Goal: Check status: Check status

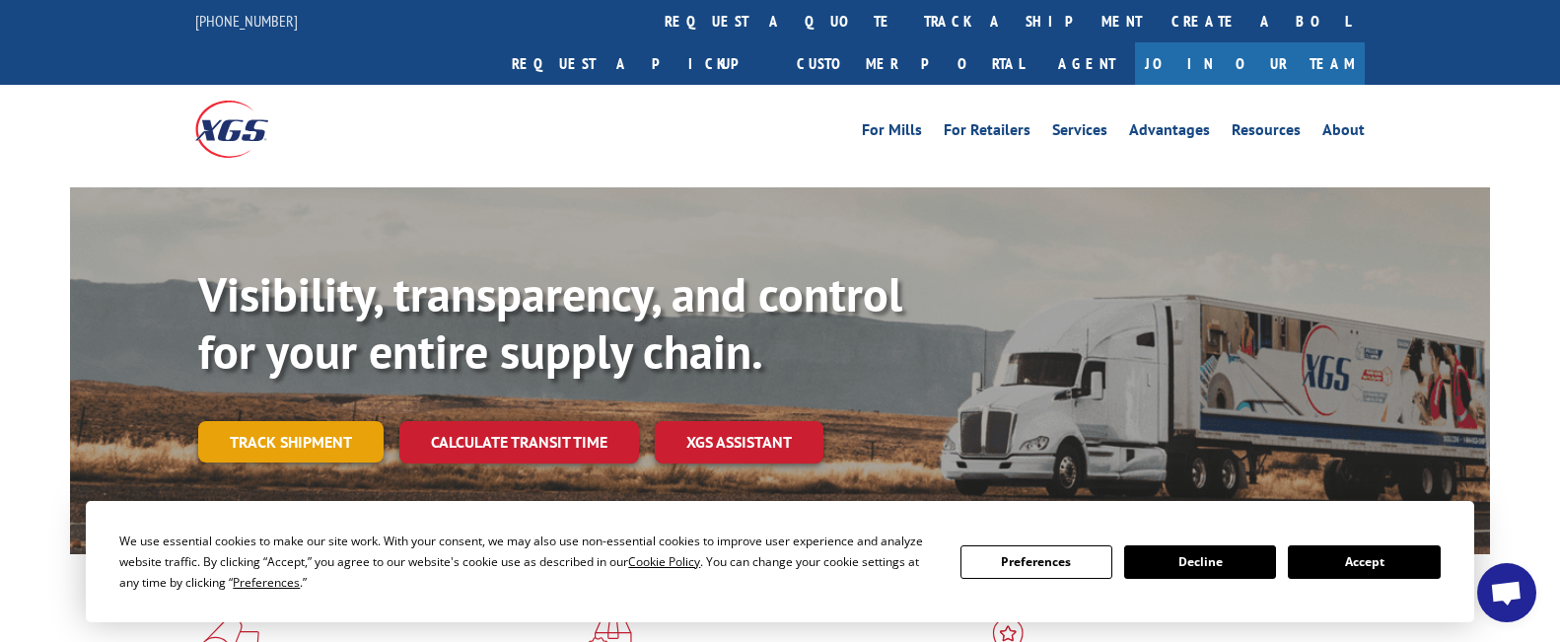
click at [249, 421] on link "Track shipment" at bounding box center [290, 441] width 185 height 41
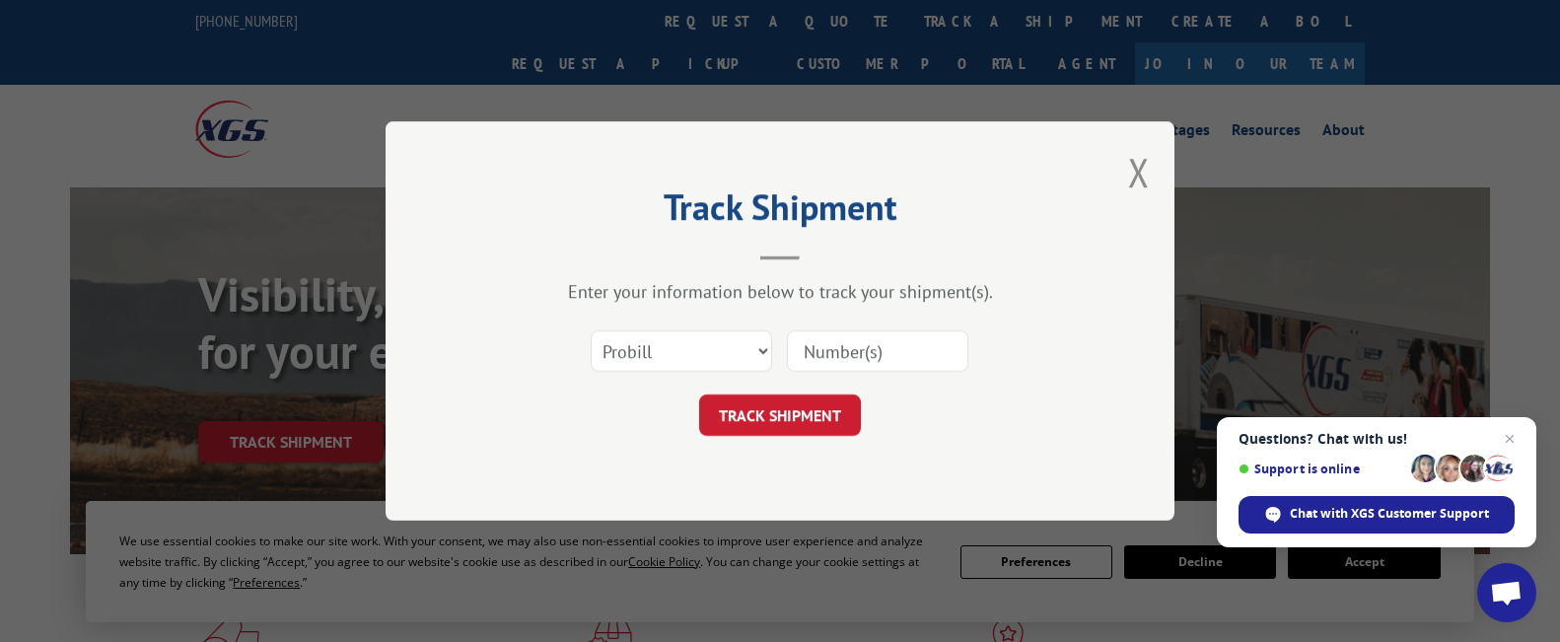
click at [903, 352] on input at bounding box center [877, 350] width 181 height 41
paste input "17235190BOL"
type input "17235190BOL"
click at [800, 414] on button "TRACK SHIPMENT" at bounding box center [780, 415] width 162 height 41
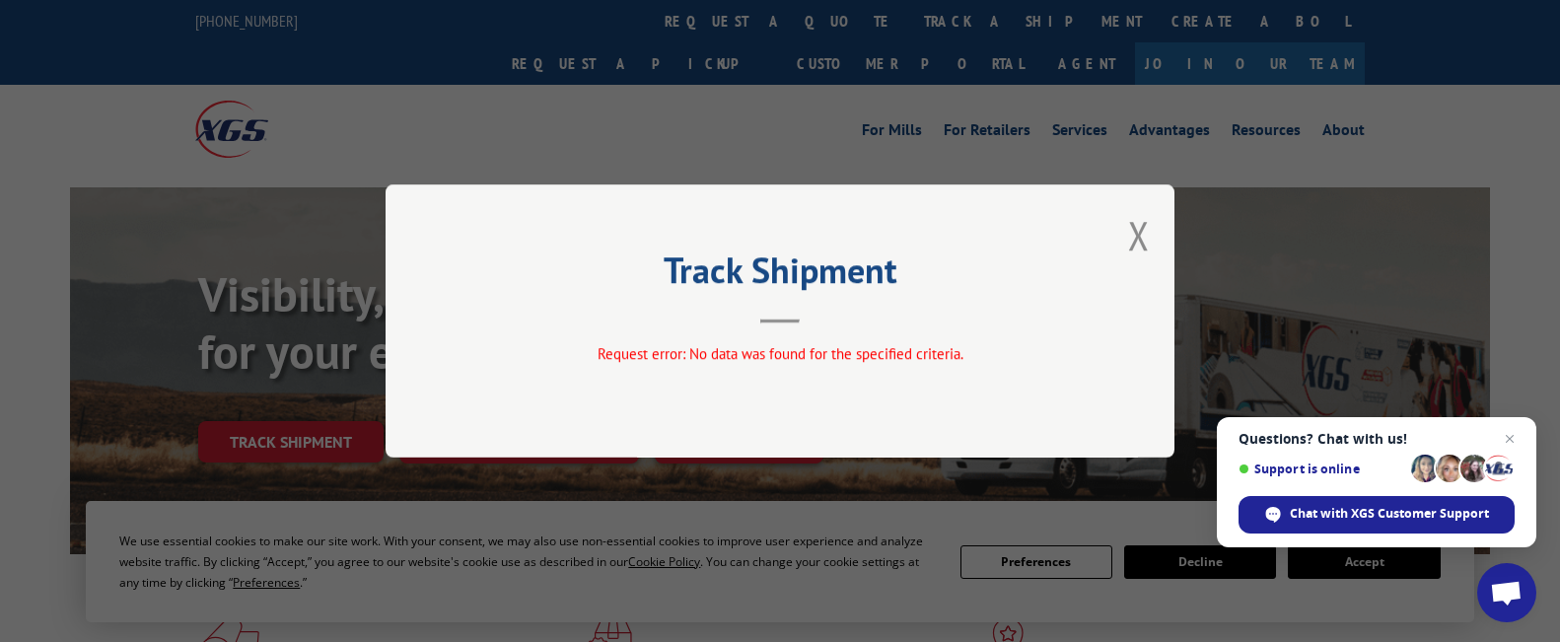
click at [1143, 230] on button "Close modal" at bounding box center [1139, 235] width 22 height 52
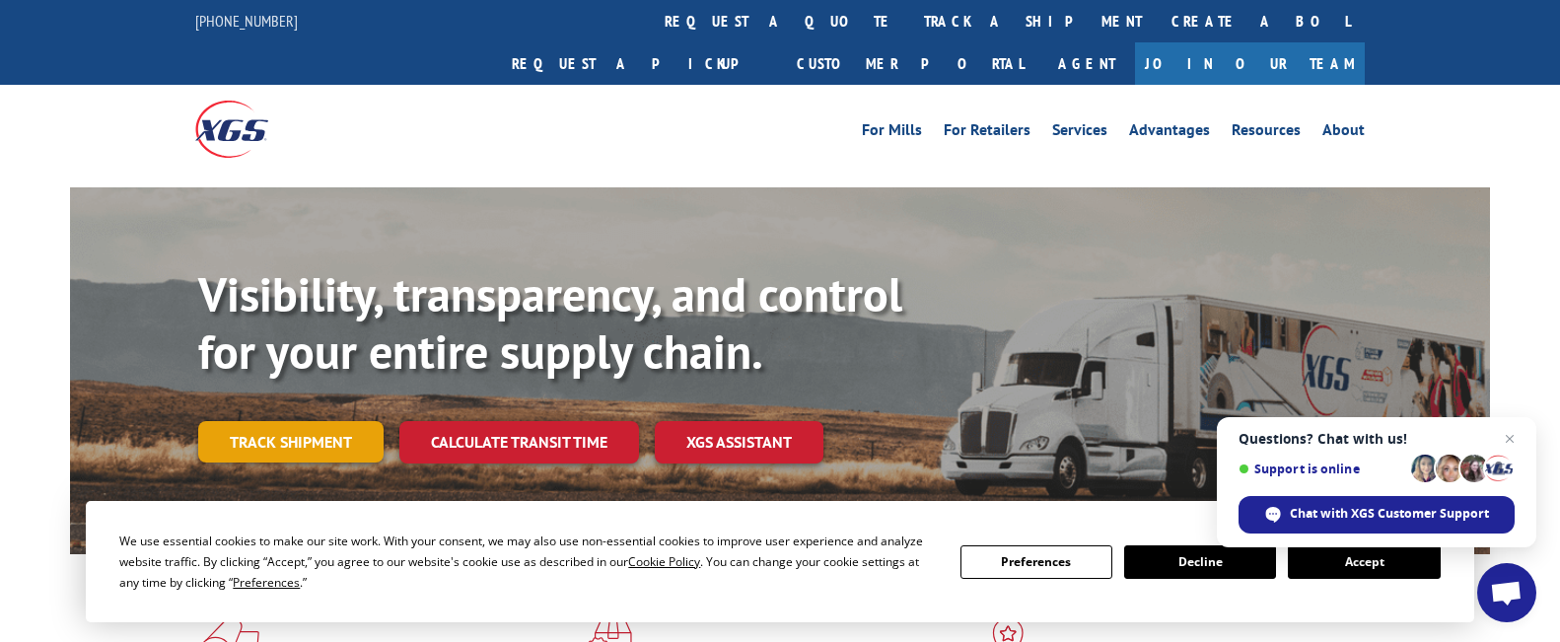
click at [273, 421] on link "Track shipment" at bounding box center [290, 441] width 185 height 41
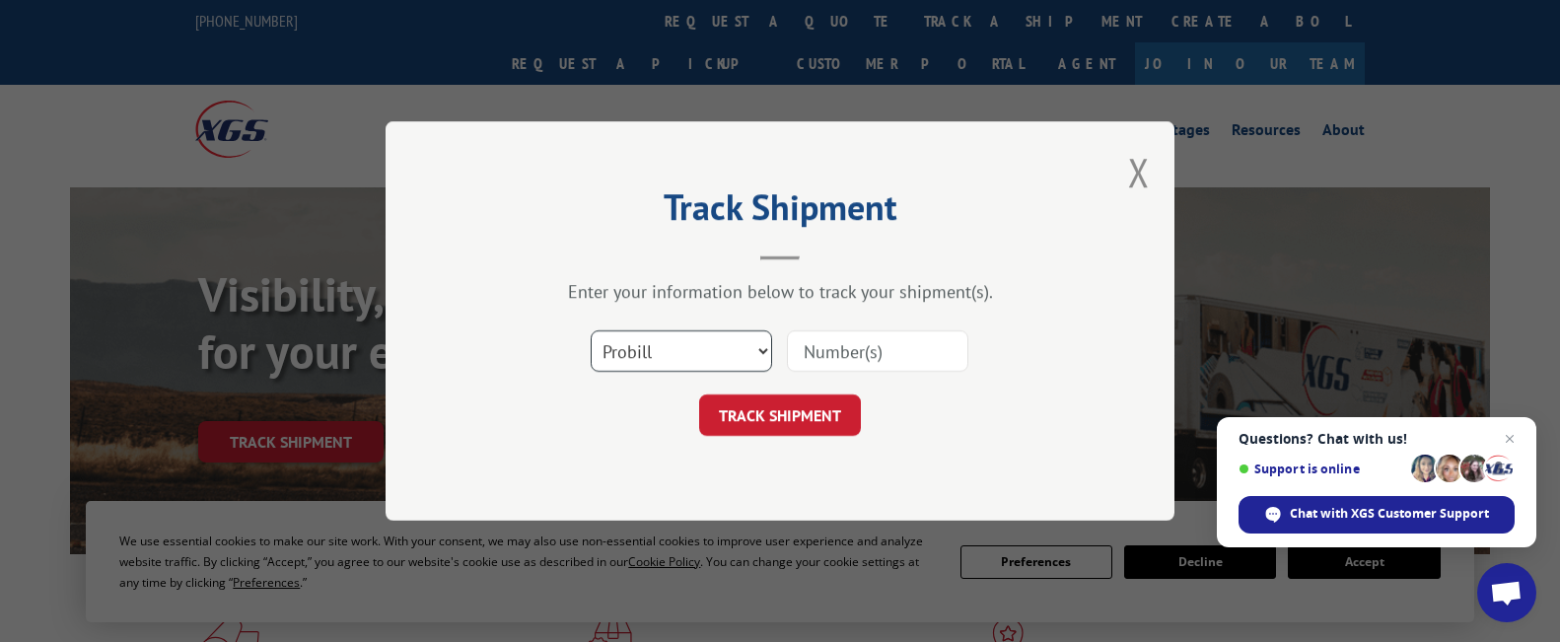
click at [744, 346] on select "Select category... Probill BOL PO" at bounding box center [681, 350] width 181 height 41
select select "bol"
click at [591, 330] on select "Select category... Probill BOL PO" at bounding box center [681, 350] width 181 height 41
click at [840, 359] on input at bounding box center [877, 350] width 181 height 41
paste input "17235190BOL"
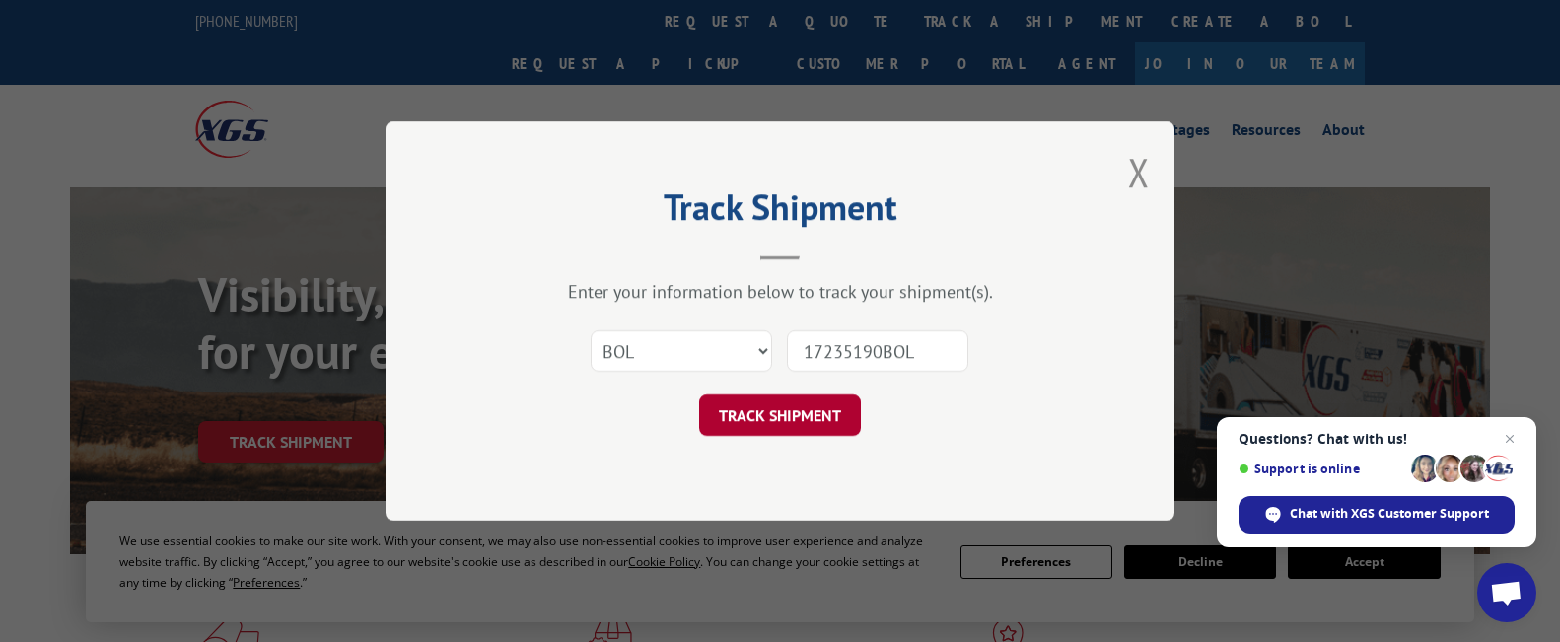
type input "17235190BOL"
click at [786, 426] on button "TRACK SHIPMENT" at bounding box center [780, 415] width 162 height 41
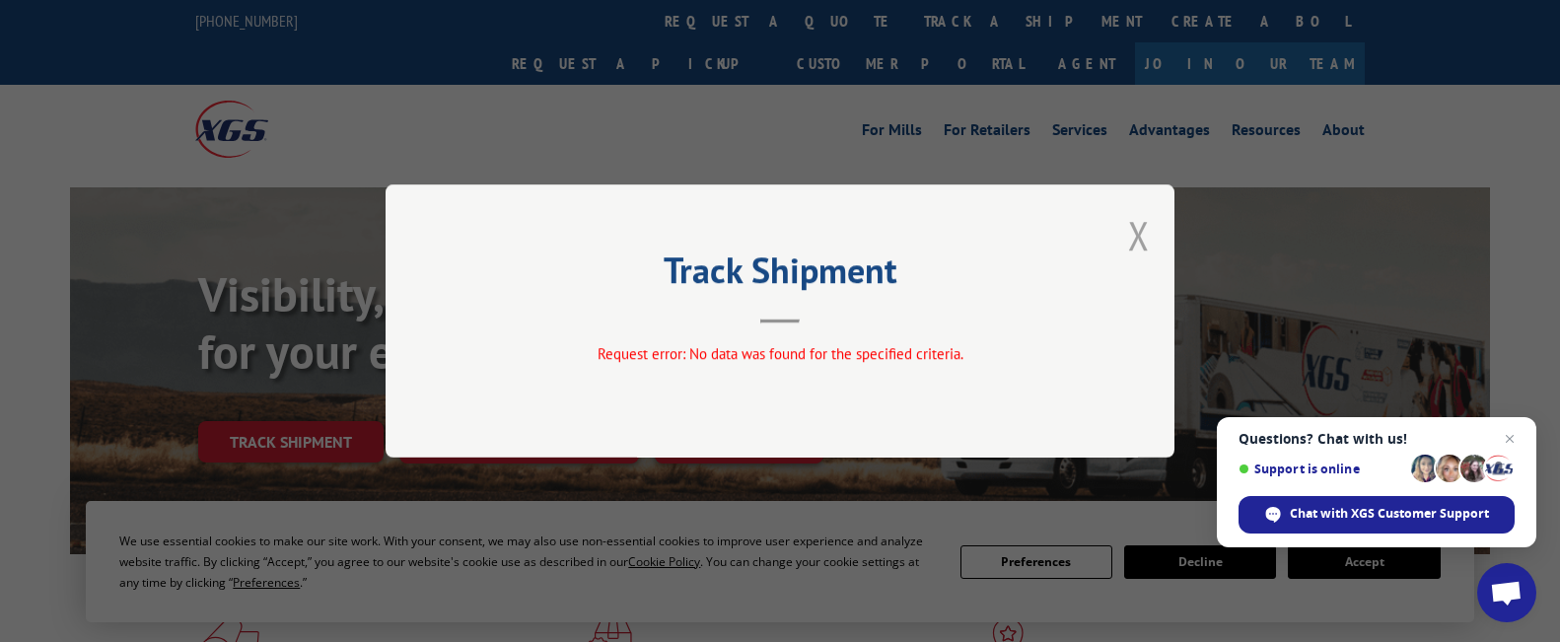
click at [1138, 226] on button "Close modal" at bounding box center [1139, 235] width 22 height 52
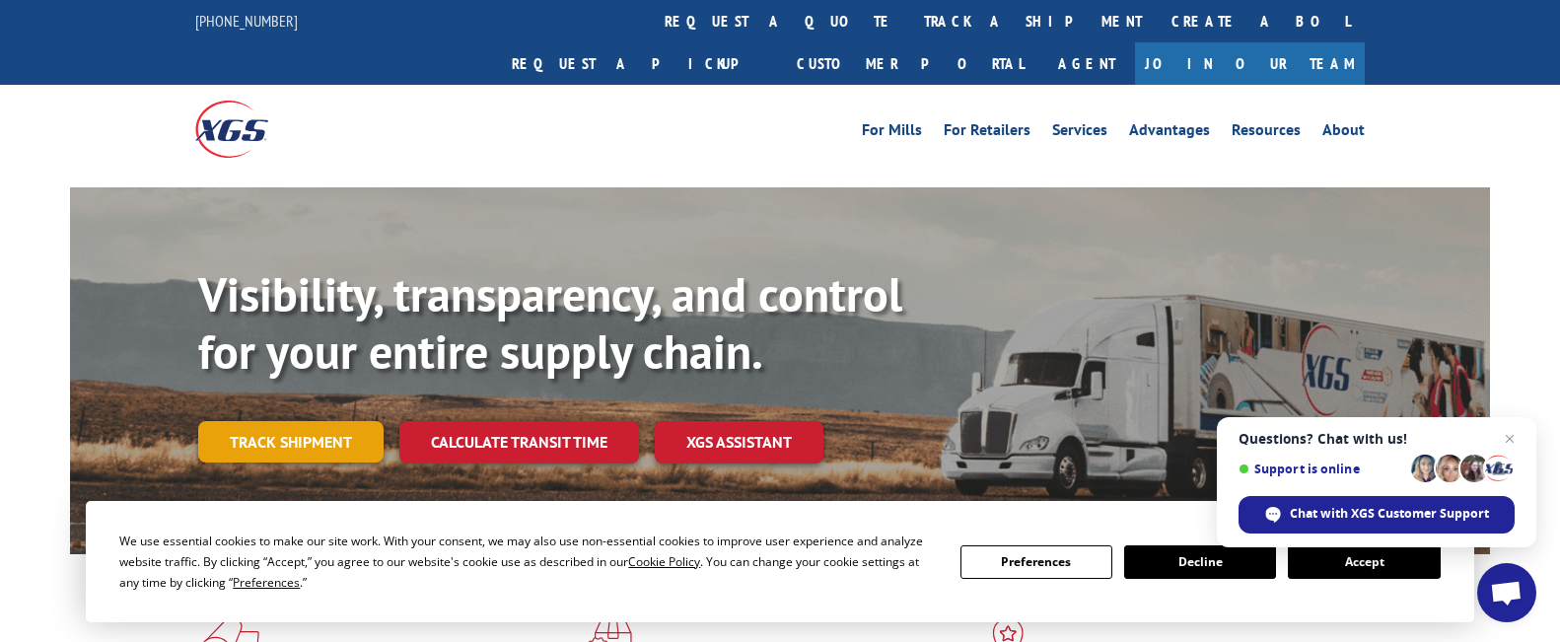
click at [258, 421] on link "Track shipment" at bounding box center [290, 441] width 185 height 41
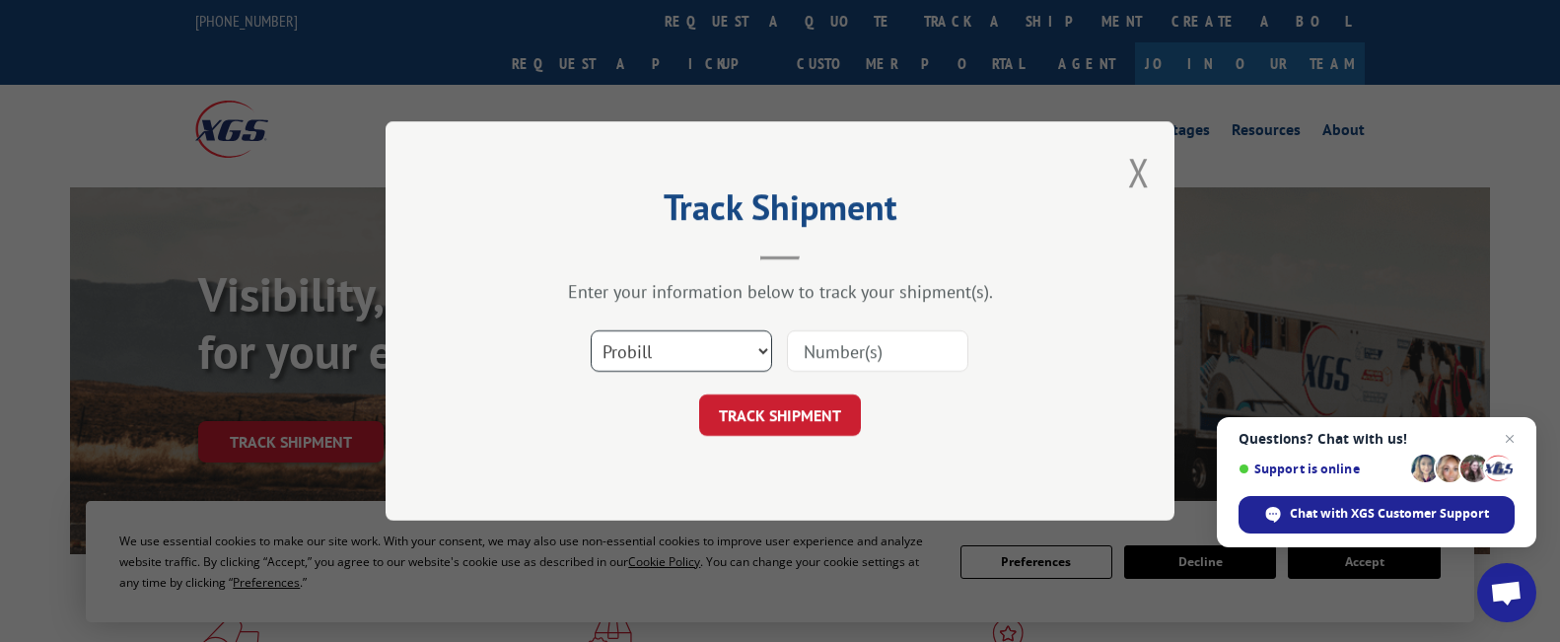
click at [761, 344] on select "Select category... Probill BOL PO" at bounding box center [681, 350] width 181 height 41
select select "po"
click at [591, 330] on select "Select category... Probill BOL PO" at bounding box center [681, 350] width 181 height 41
click at [892, 345] on input at bounding box center [877, 350] width 181 height 41
paste input "17235190BOL"
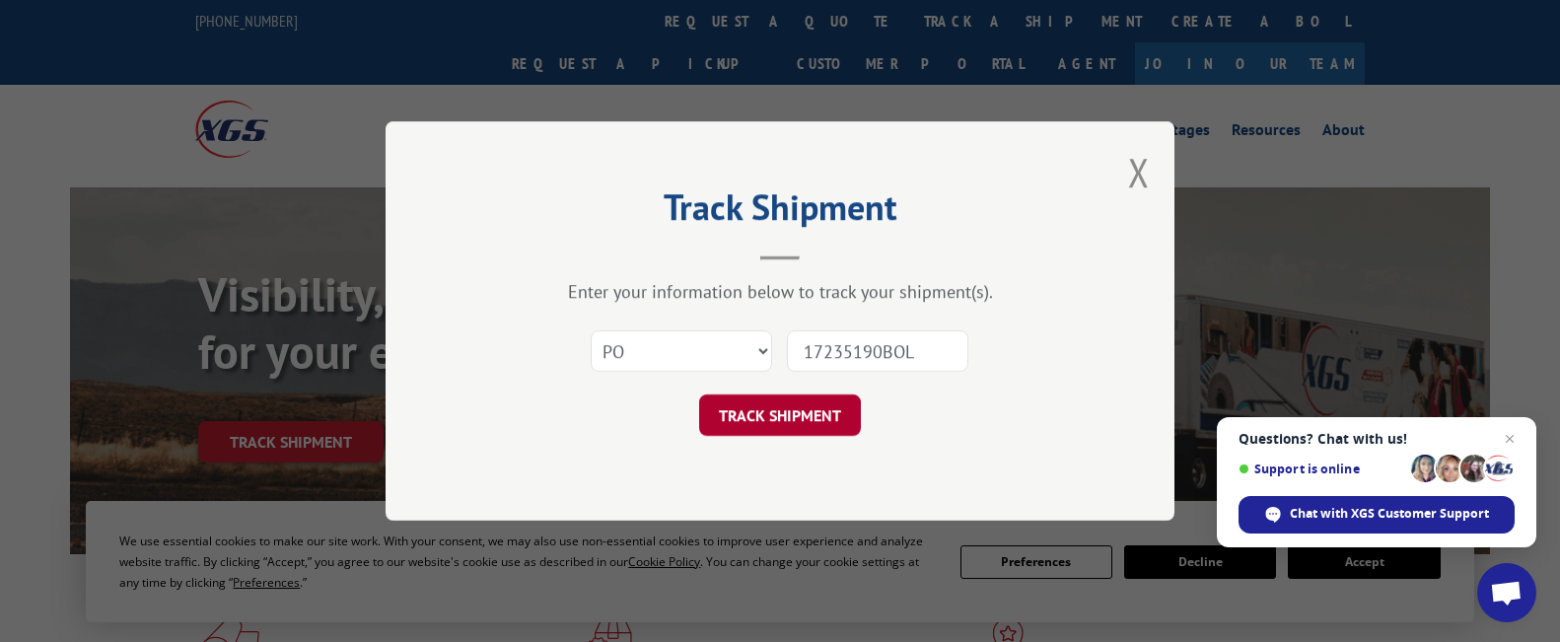
type input "17235190BOL"
click at [759, 421] on button "TRACK SHIPMENT" at bounding box center [780, 415] width 162 height 41
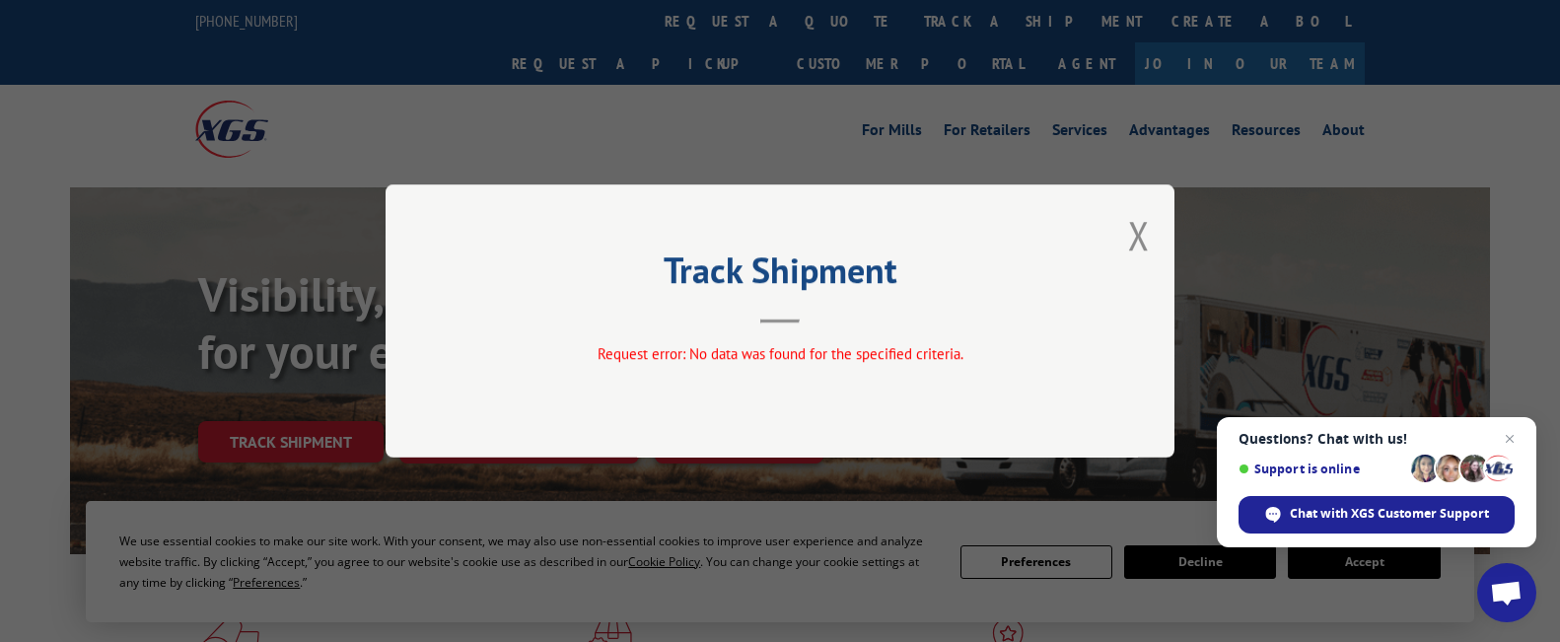
click at [1115, 218] on div "Track Shipment Request error: No data was found for the specified criteria." at bounding box center [780, 320] width 789 height 273
click at [1138, 228] on button "Close modal" at bounding box center [1139, 235] width 22 height 52
